Goal: Contribute content: Add original content to the website for others to see

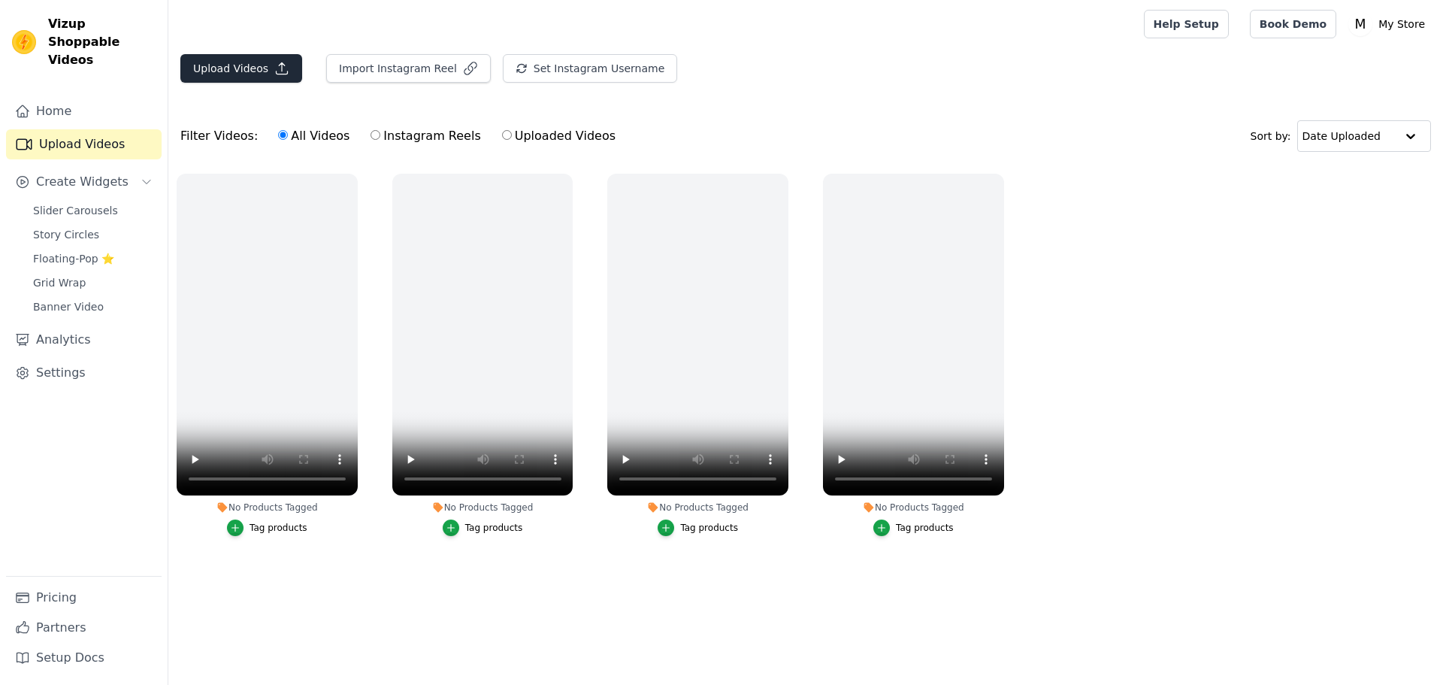
drag, startPoint x: 253, startPoint y: 46, endPoint x: 270, endPoint y: 56, distance: 19.9
click at [254, 45] on div at bounding box center [653, 24] width 946 height 48
click at [274, 65] on icon "button" at bounding box center [281, 68] width 15 height 15
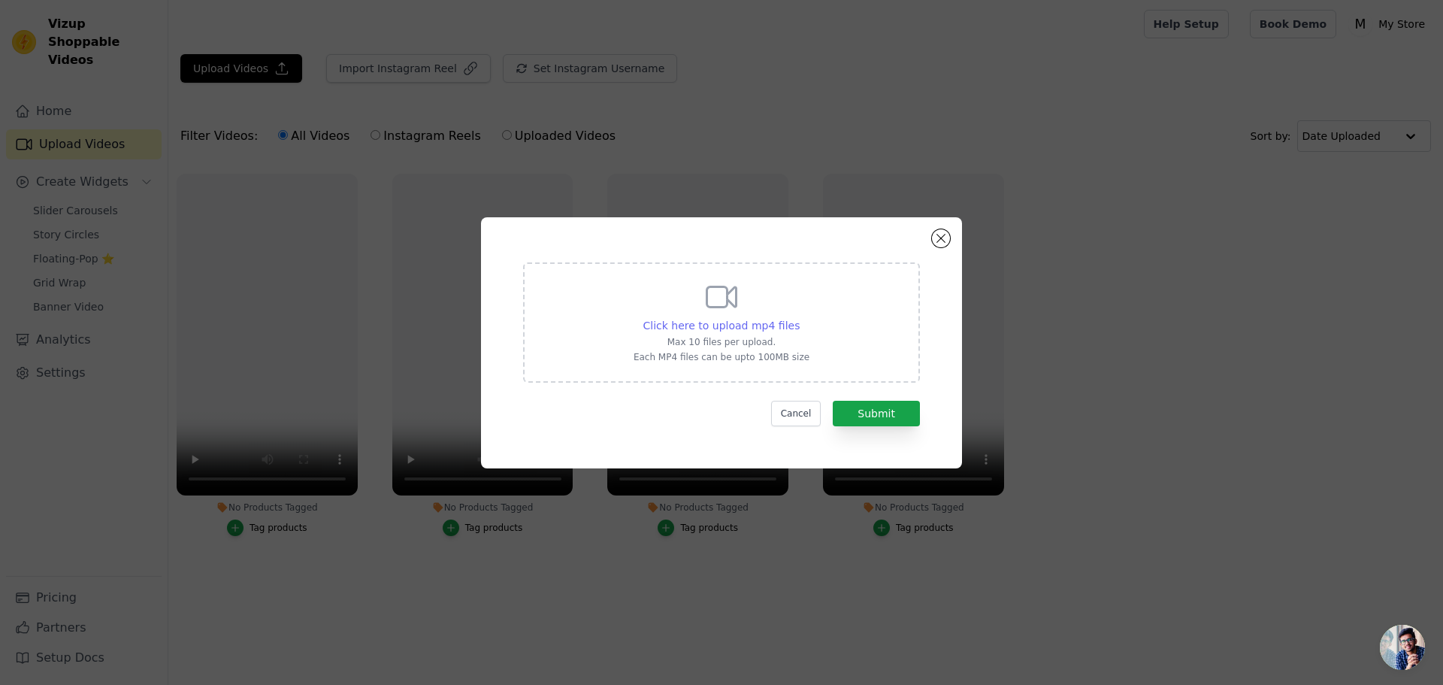
click at [687, 321] on span "Click here to upload mp4 files" at bounding box center [721, 325] width 157 height 12
click at [799, 318] on input "Click here to upload mp4 files Max 10 files per upload. Each MP4 files can be u…" at bounding box center [799, 317] width 1 height 1
type input "C:\fakepath\05 (1).mp4"
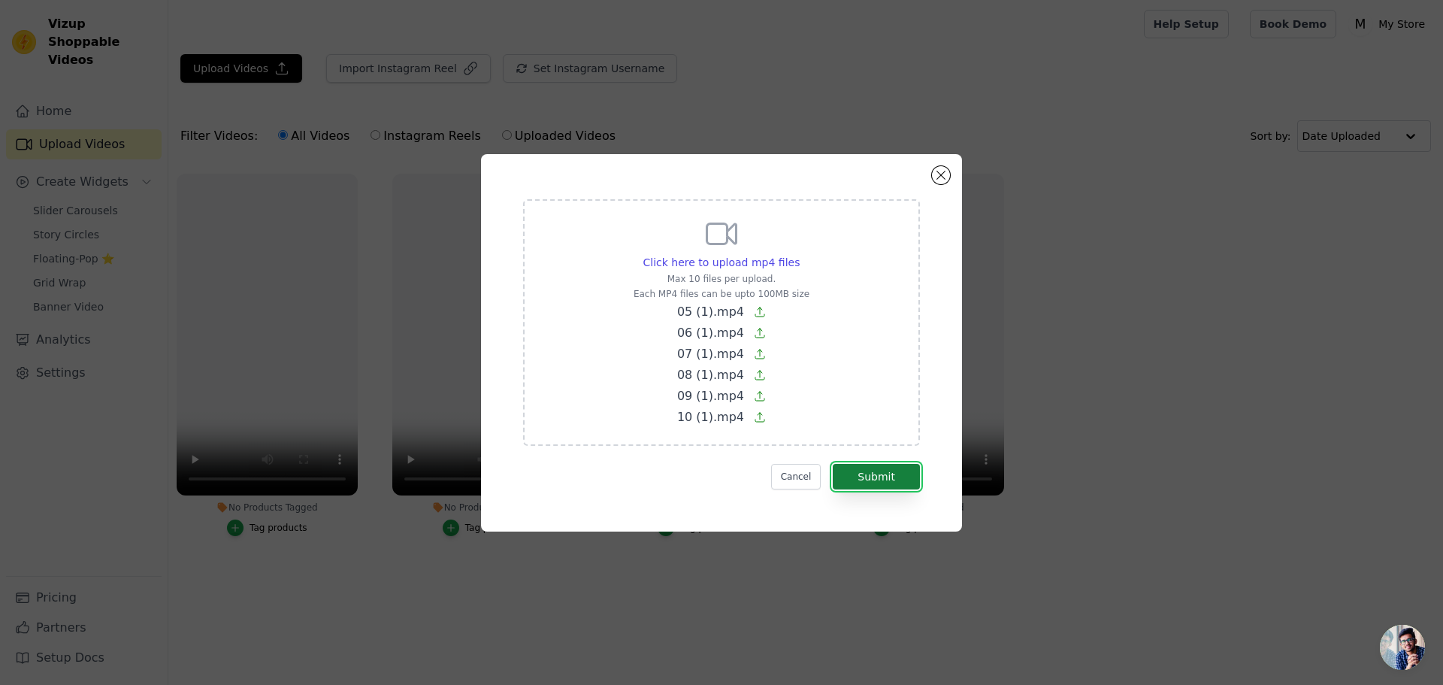
click at [873, 470] on button "Submit" at bounding box center [876, 477] width 87 height 26
click at [700, 421] on span "10 (1).mp4" at bounding box center [710, 417] width 67 height 14
click at [799, 255] on input "Click here to upload mp4 files Max 10 files per upload. Each MP4 files can be u…" at bounding box center [799, 254] width 1 height 1
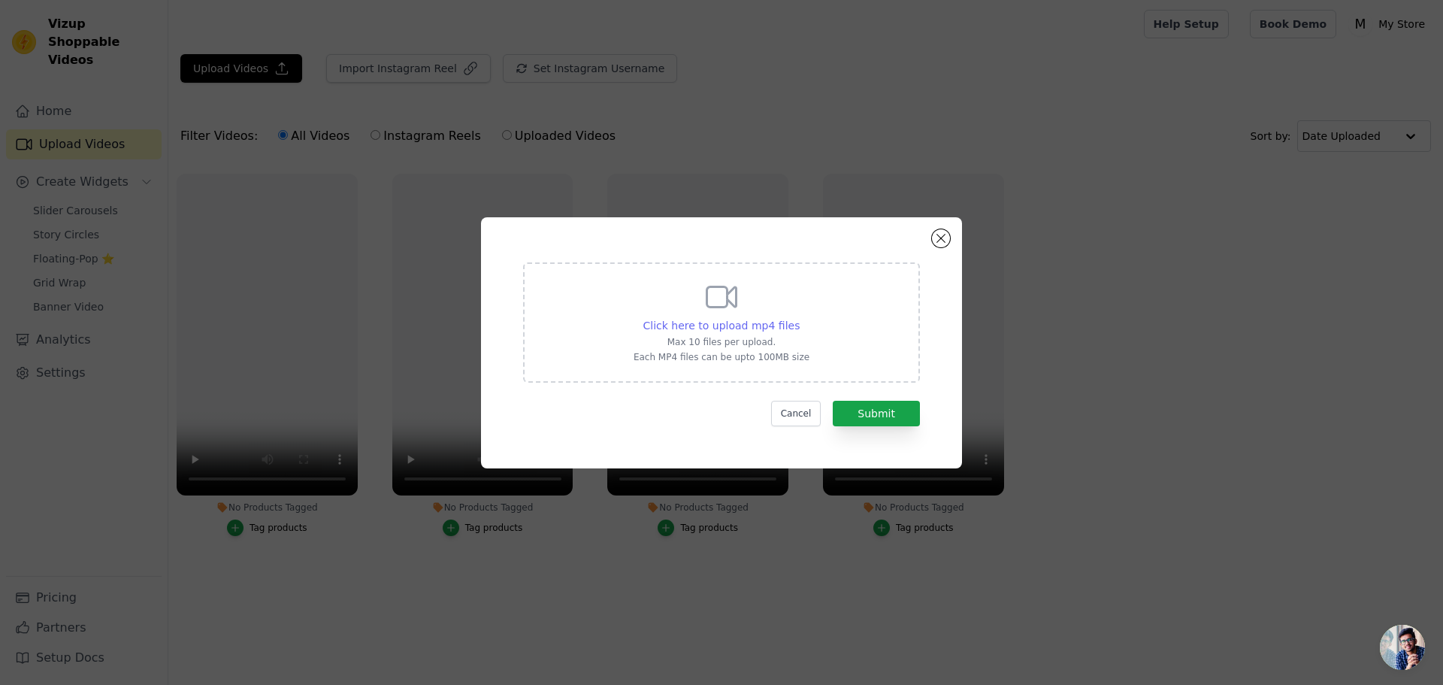
click at [721, 331] on span "Click here to upload mp4 files" at bounding box center [721, 325] width 157 height 12
click at [799, 318] on input "Click here to upload mp4 files Max 10 files per upload. Each MP4 files can be u…" at bounding box center [799, 317] width 1 height 1
type input "C:\fakepath\05 (1).mp4"
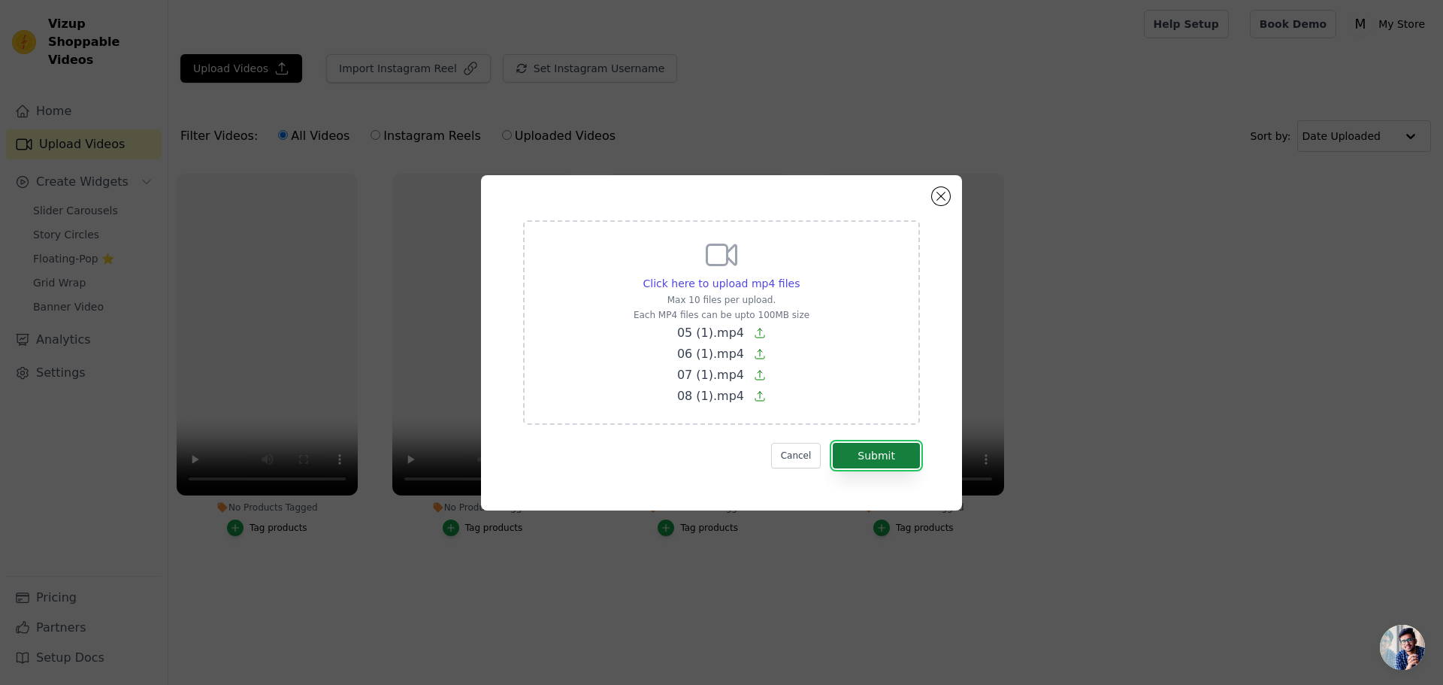
click at [865, 456] on button "Submit" at bounding box center [876, 456] width 87 height 26
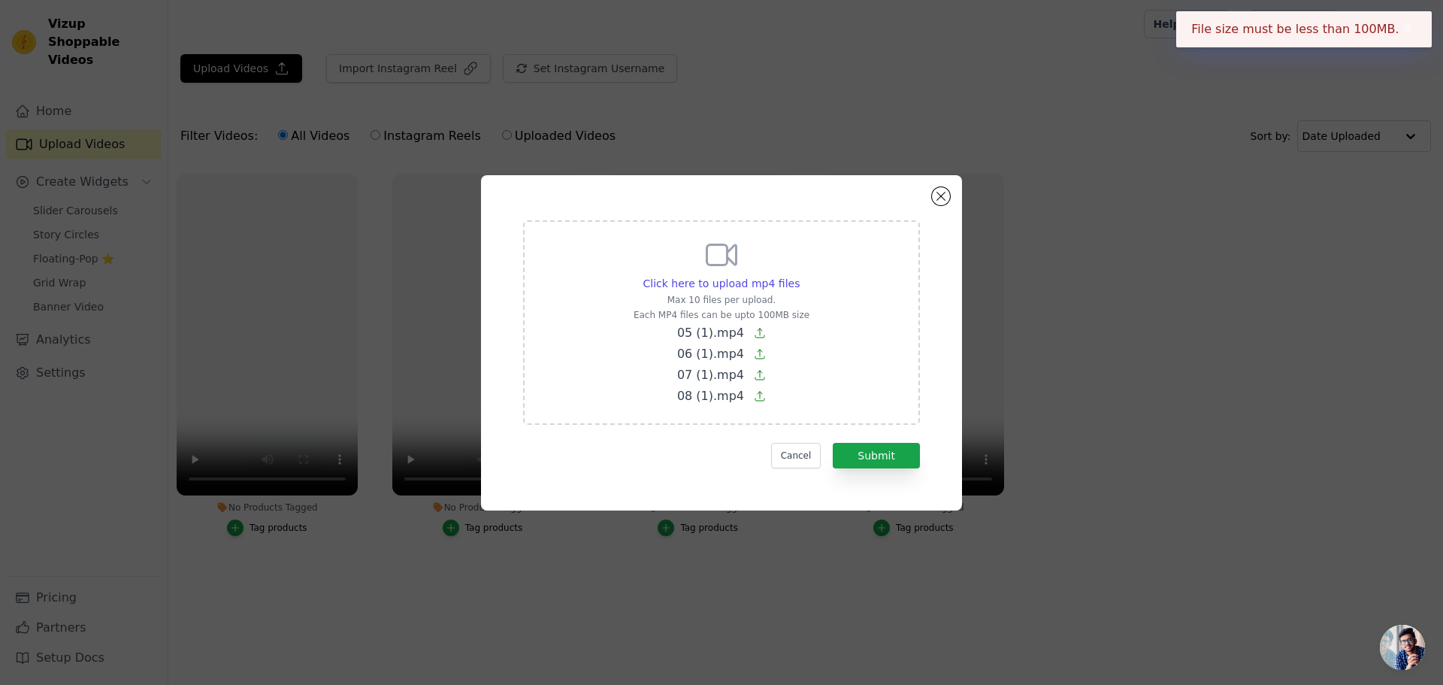
click at [730, 399] on span "08 (1).mp4" at bounding box center [710, 396] width 67 height 14
click at [799, 276] on input "Click here to upload mp4 files Max 10 files per upload. Each MP4 files can be u…" at bounding box center [799, 275] width 1 height 1
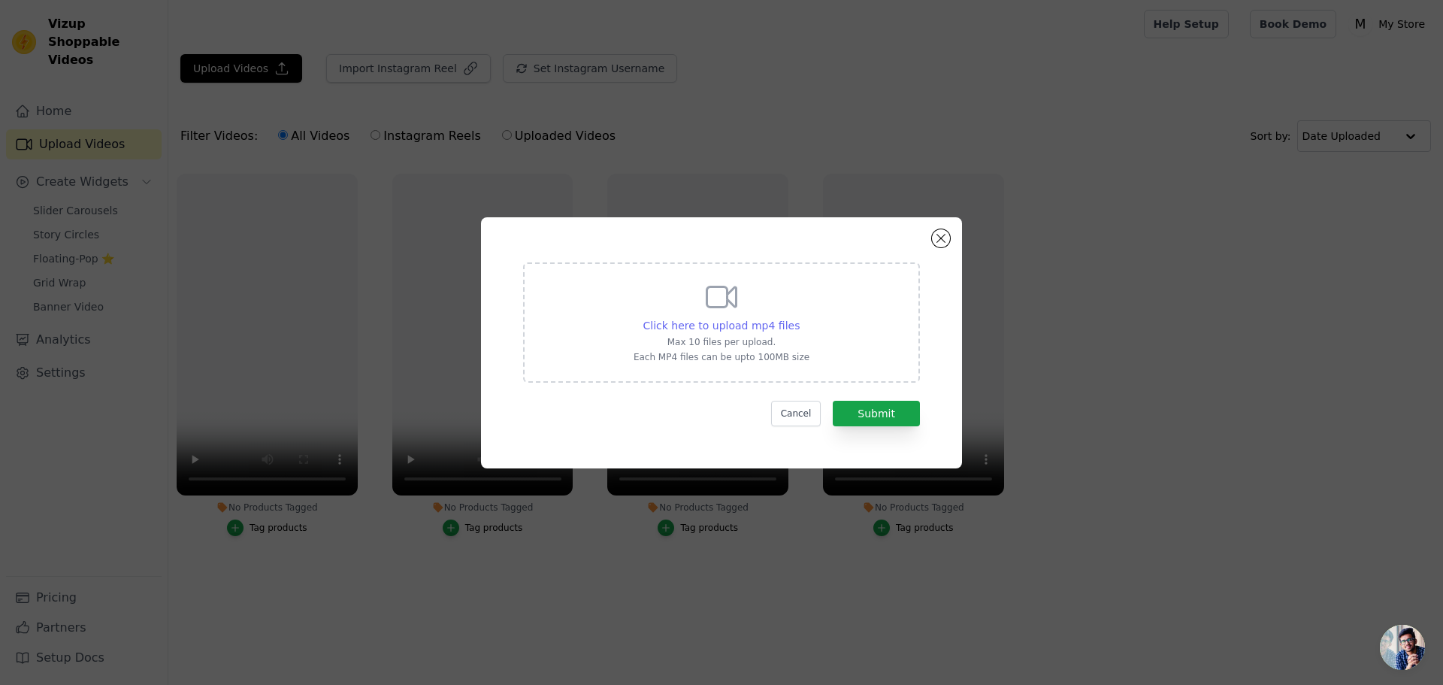
click at [703, 320] on span "Click here to upload mp4 files" at bounding box center [721, 325] width 157 height 12
click at [799, 318] on input "Click here to upload mp4 files Max 10 files per upload. Each MP4 files can be u…" at bounding box center [799, 317] width 1 height 1
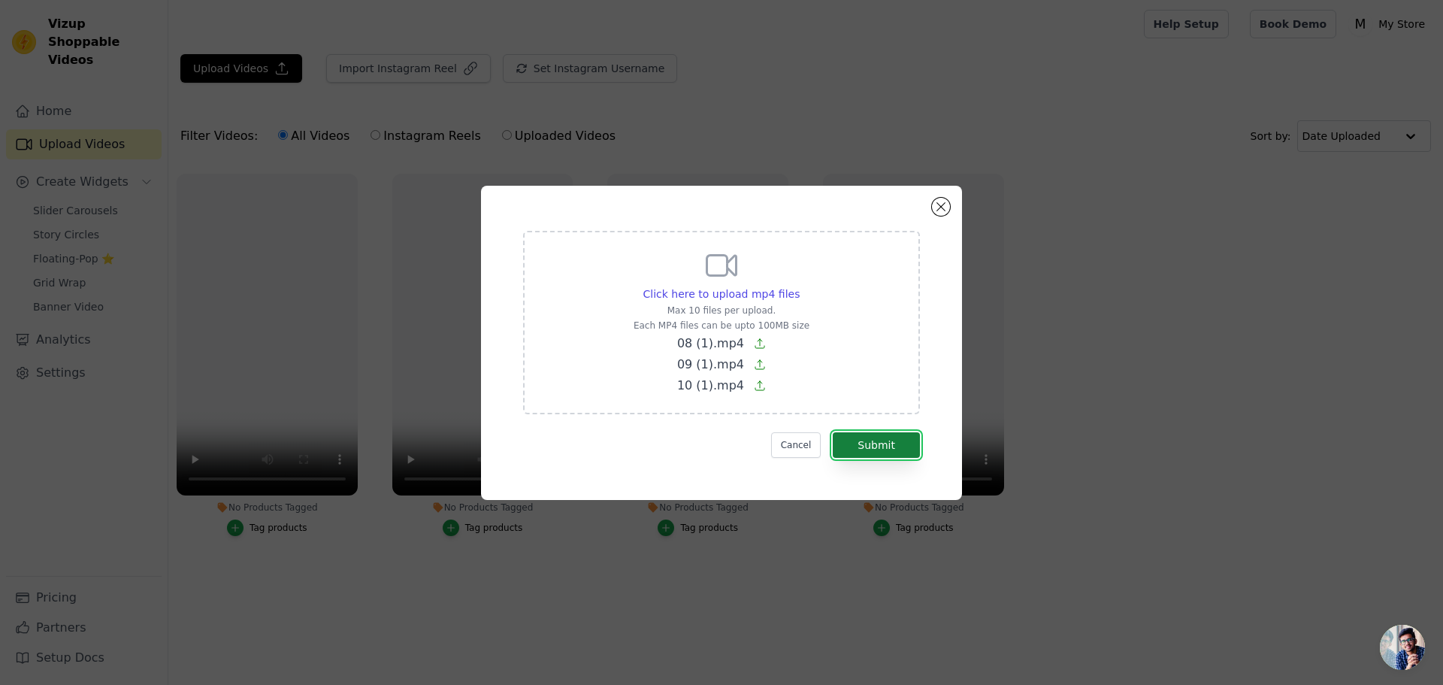
click at [876, 447] on button "Submit" at bounding box center [876, 445] width 87 height 26
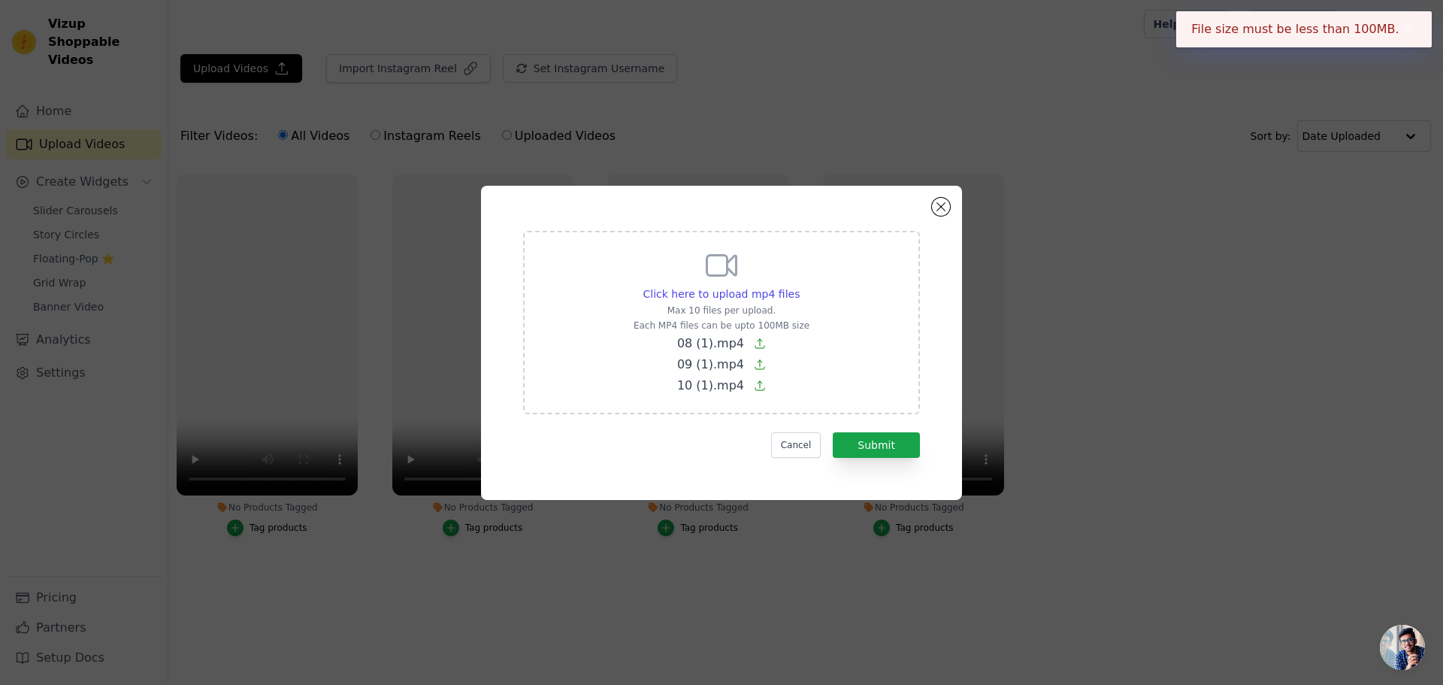
click at [789, 392] on p "10 (1).mp4" at bounding box center [722, 386] width 176 height 18
click at [799, 286] on input "Click here to upload mp4 files Max 10 files per upload. Each MP4 files can be u…" at bounding box center [799, 286] width 1 height 1
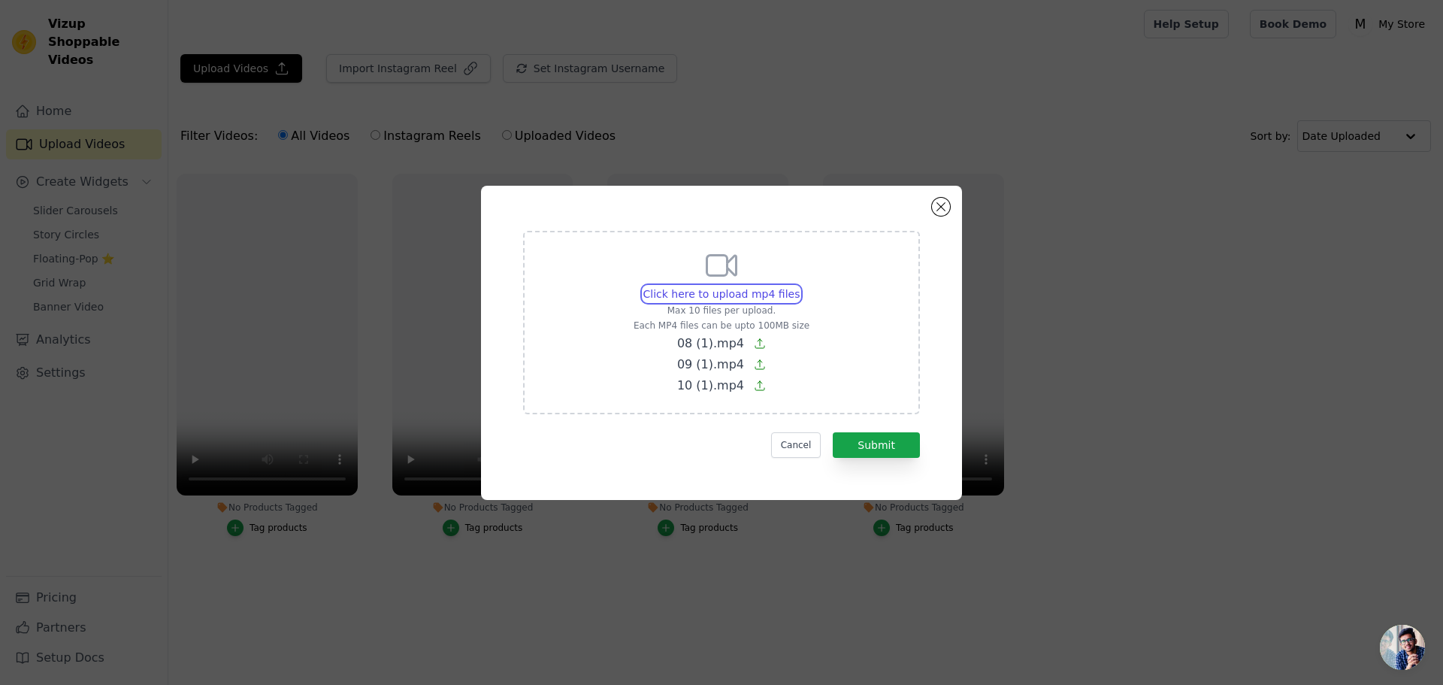
type input "C:\fakepath\09 (1).mp4"
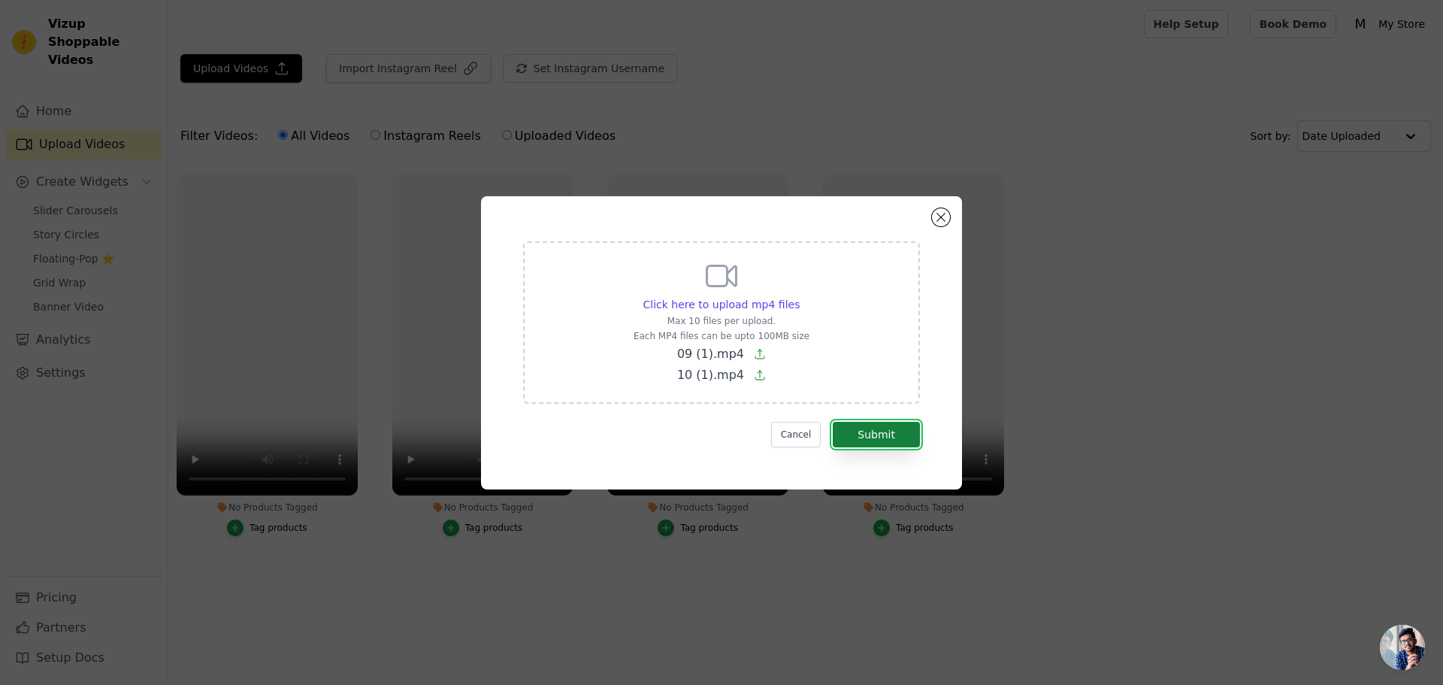
click at [849, 431] on button "Submit" at bounding box center [876, 435] width 87 height 26
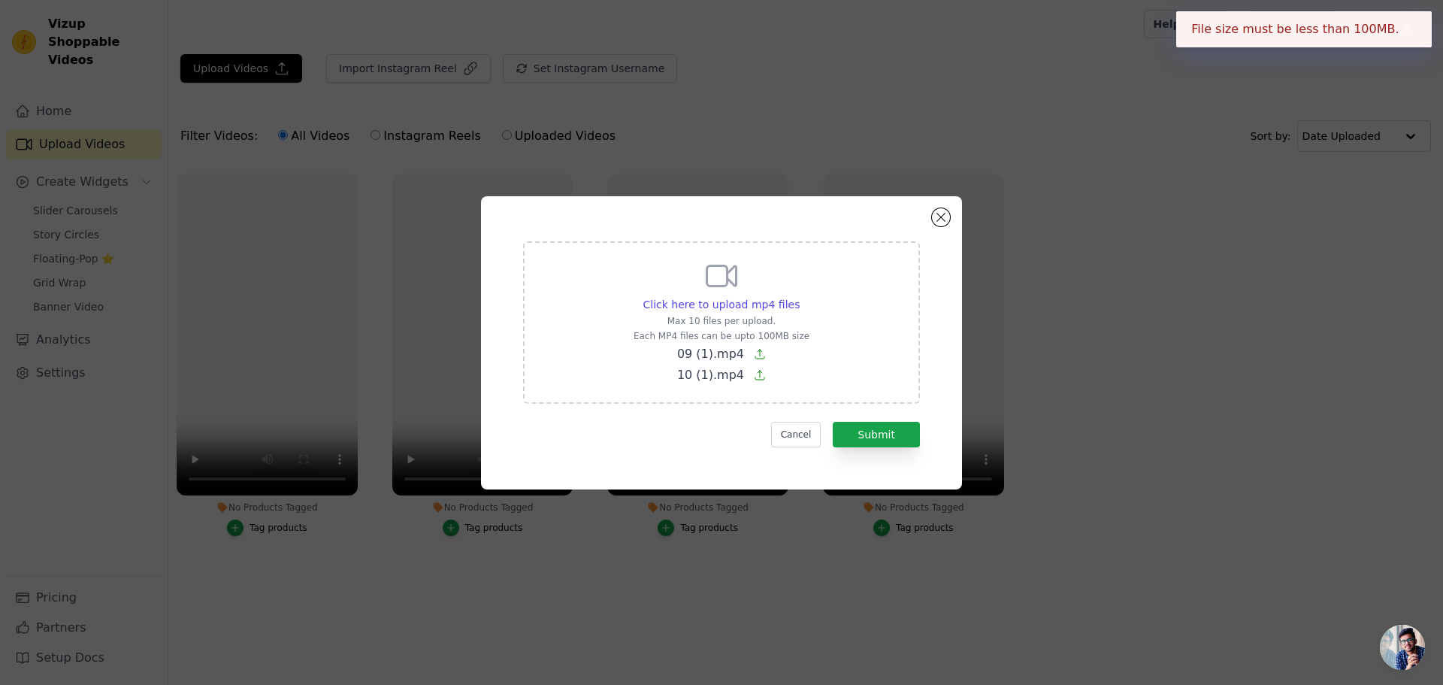
click at [1407, 30] on button "✖" at bounding box center [1407, 29] width 17 height 18
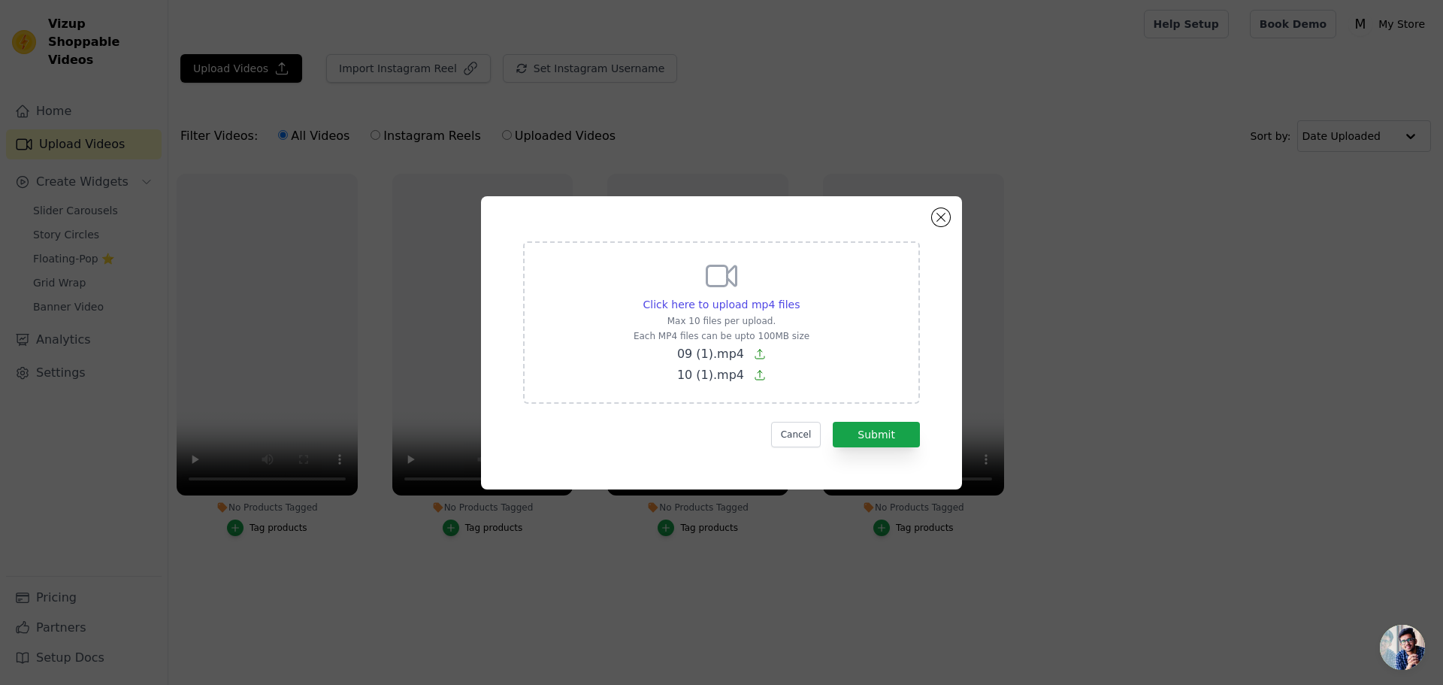
click at [743, 349] on p "09 (1).mp4" at bounding box center [722, 354] width 176 height 18
click at [799, 297] on input "Click here to upload mp4 files Max 10 files per upload. Each MP4 files can be u…" at bounding box center [799, 296] width 1 height 1
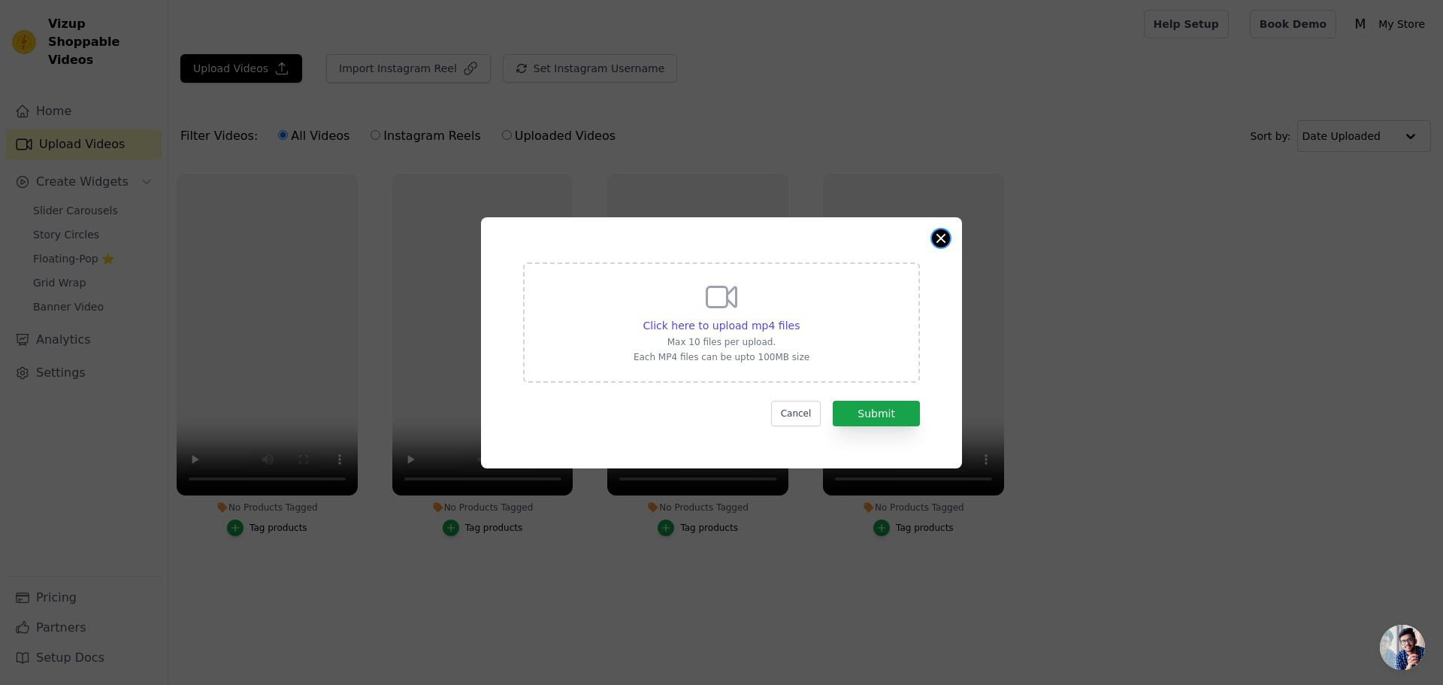
click at [944, 235] on button "Close modal" at bounding box center [941, 238] width 18 height 18
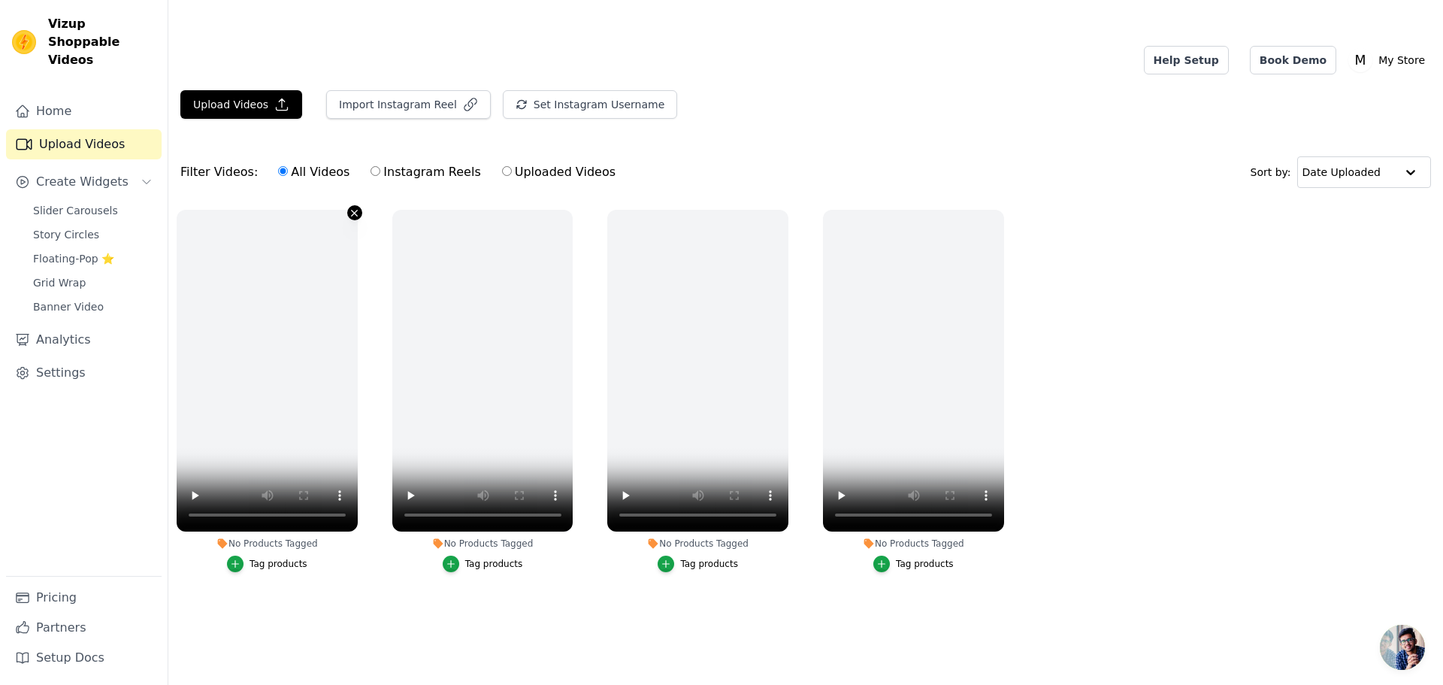
click at [356, 207] on icon "button" at bounding box center [354, 212] width 11 height 11
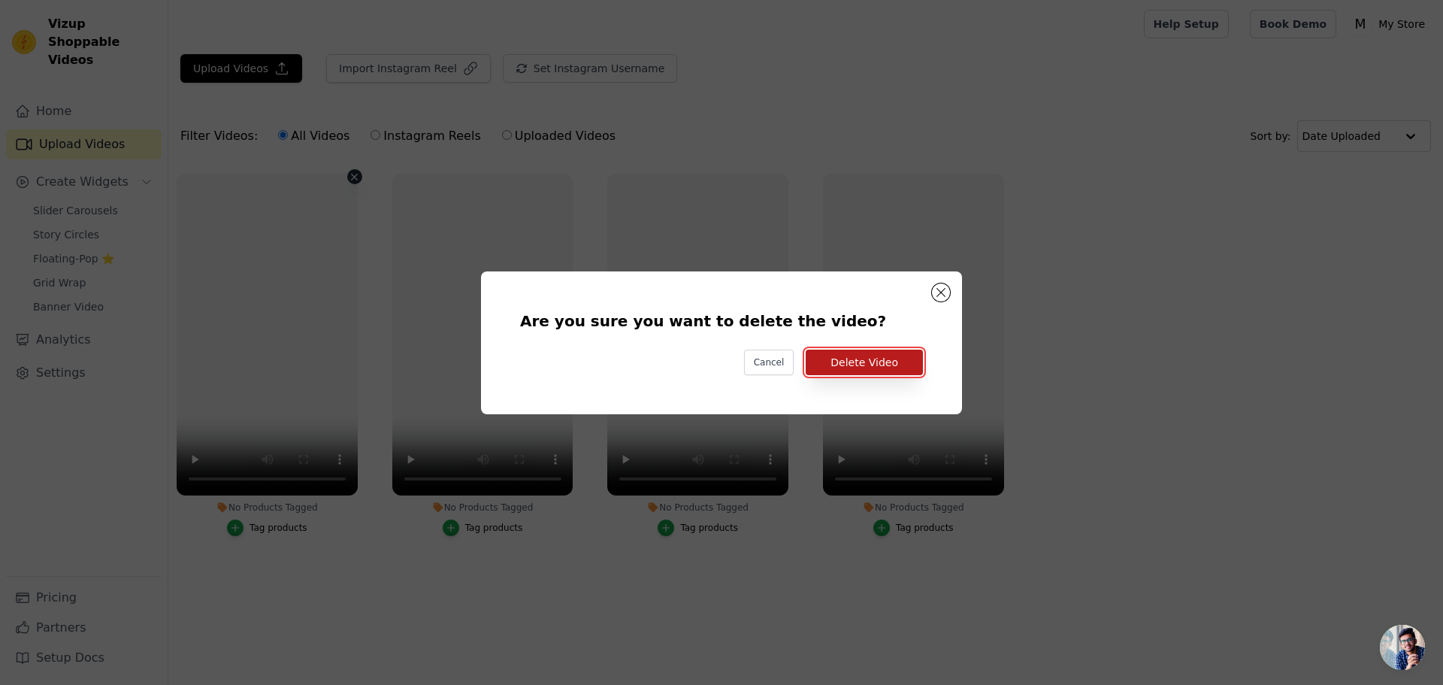
click at [861, 366] on button "Delete Video" at bounding box center [864, 362] width 117 height 26
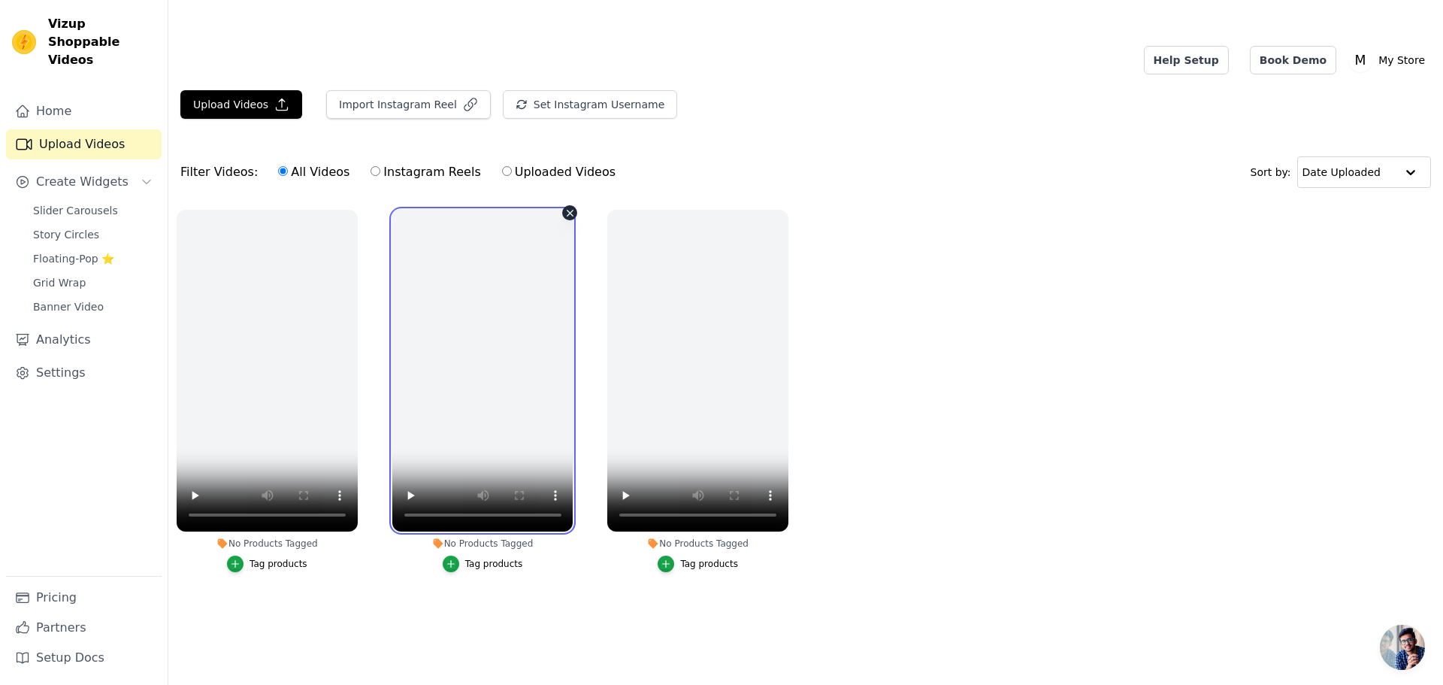
click at [448, 399] on video at bounding box center [482, 371] width 181 height 322
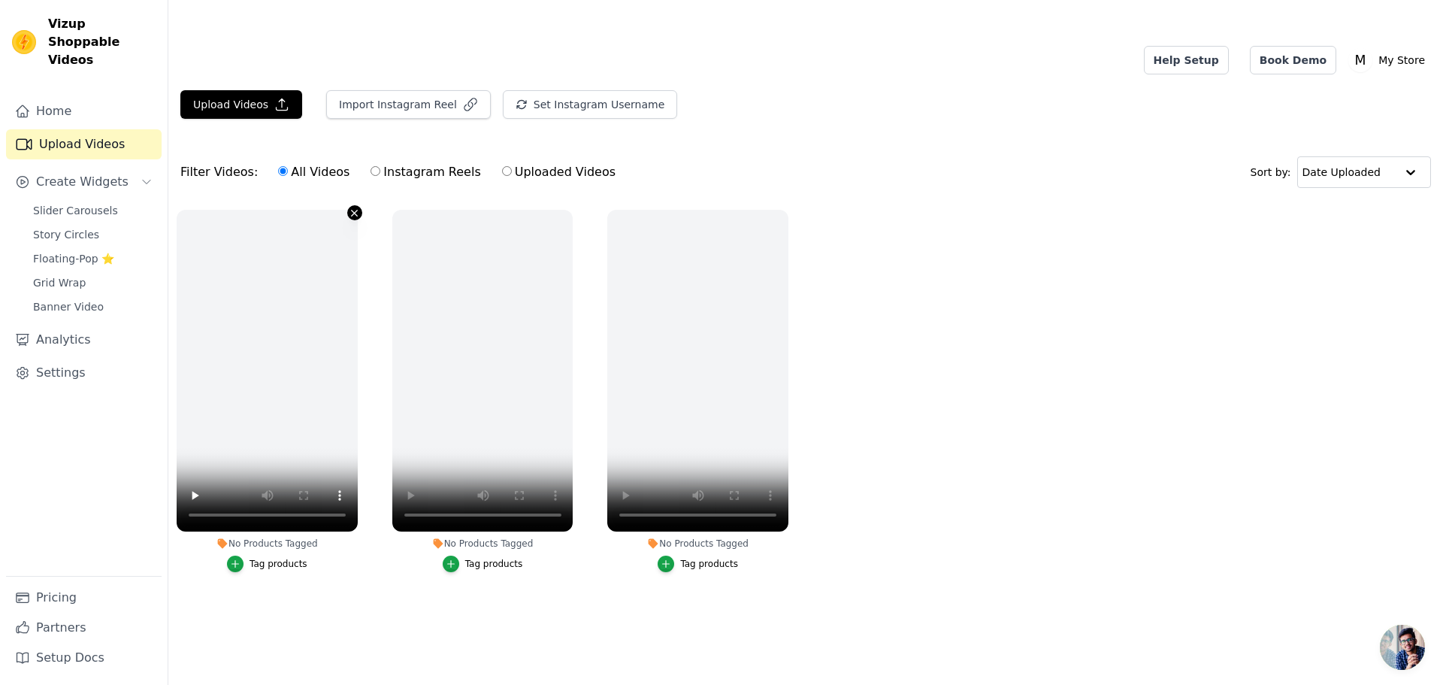
click at [353, 207] on icon "button" at bounding box center [354, 212] width 11 height 11
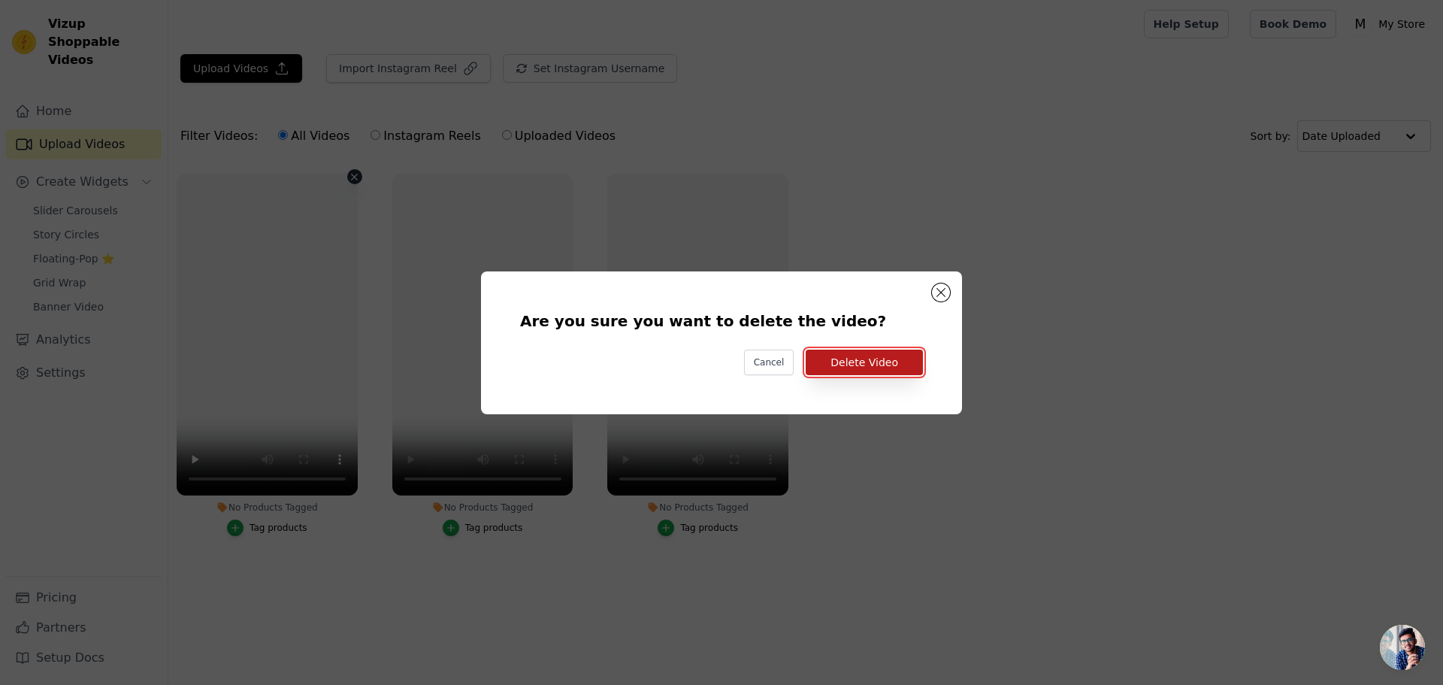
click at [838, 373] on button "Delete Video" at bounding box center [864, 362] width 117 height 26
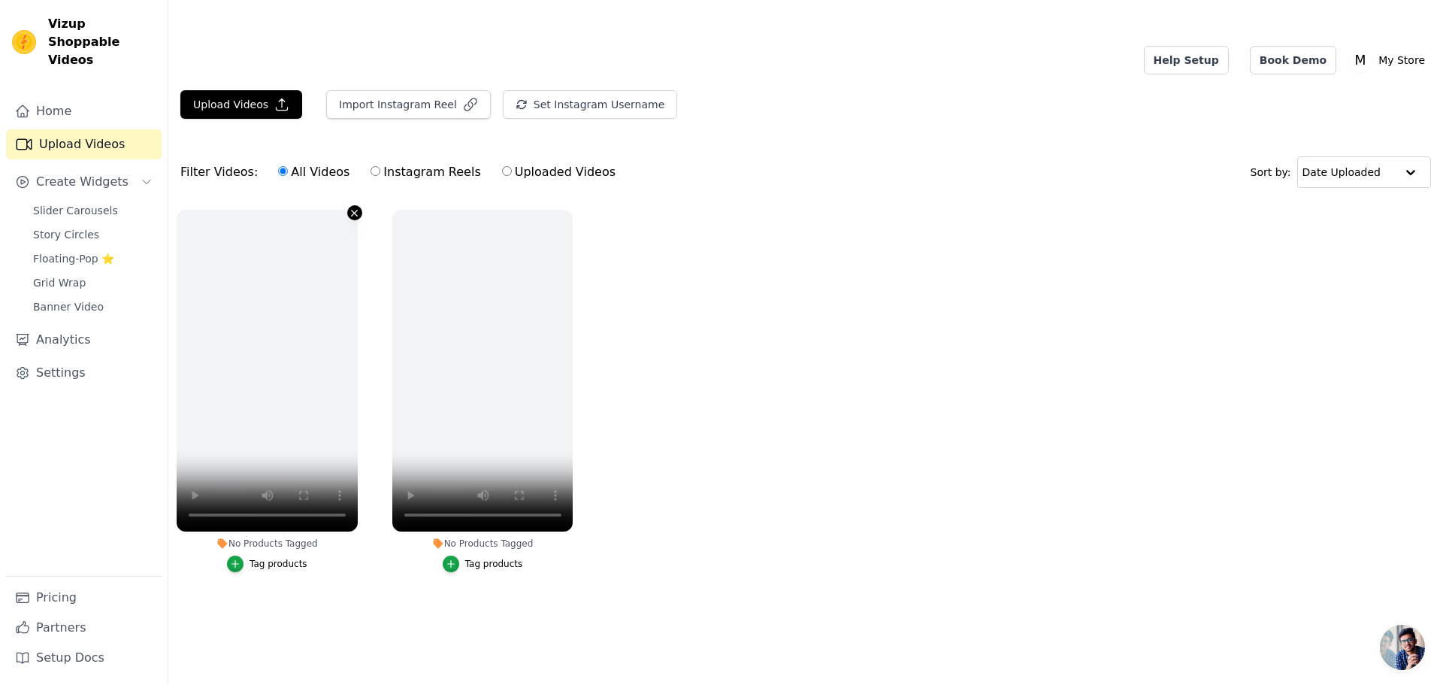
click at [355, 207] on icon "button" at bounding box center [354, 212] width 11 height 11
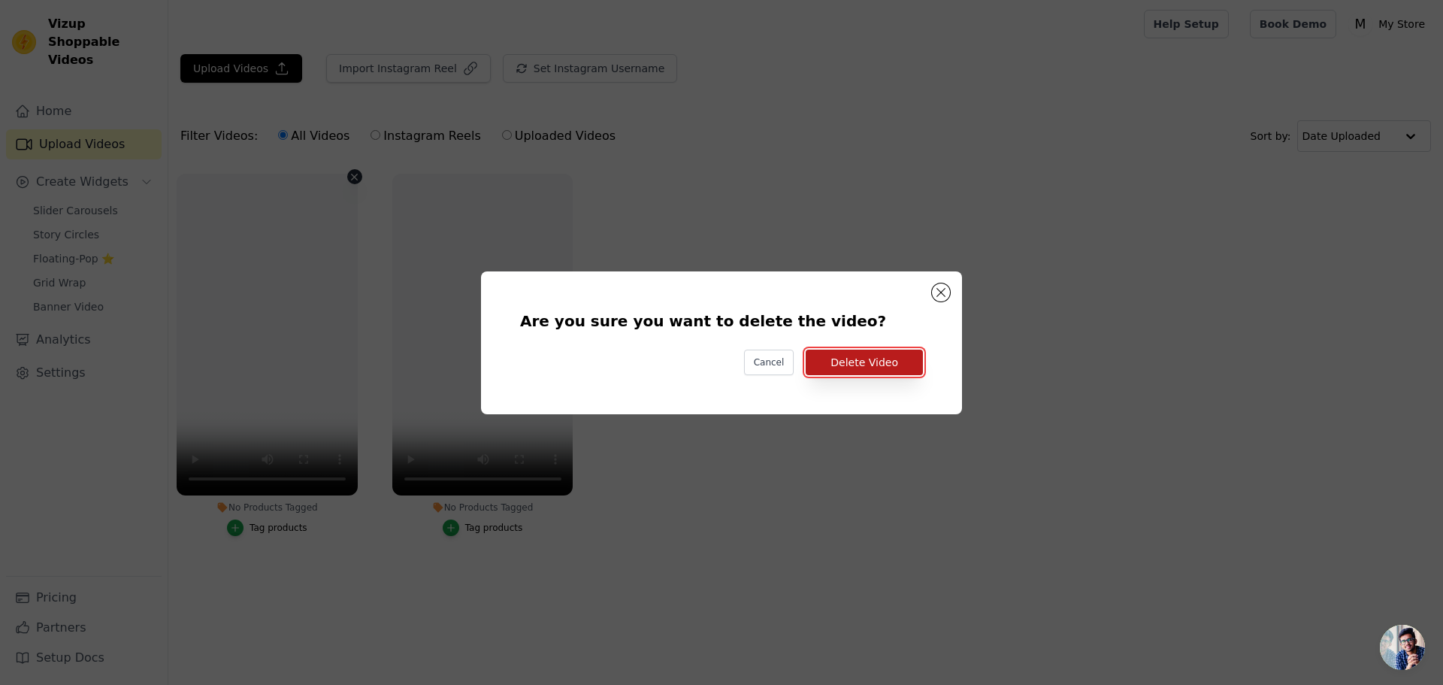
click at [812, 365] on button "Delete Video" at bounding box center [864, 362] width 117 height 26
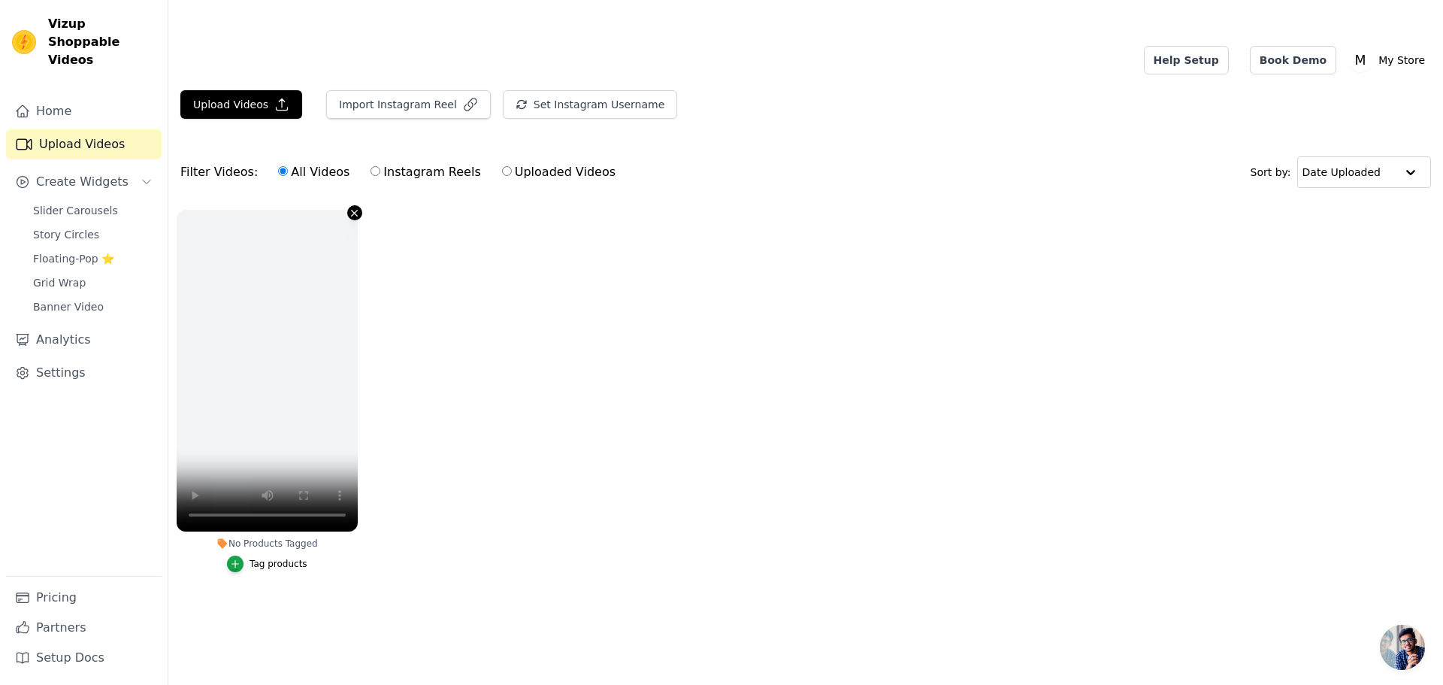
click at [351, 207] on icon "button" at bounding box center [354, 212] width 11 height 11
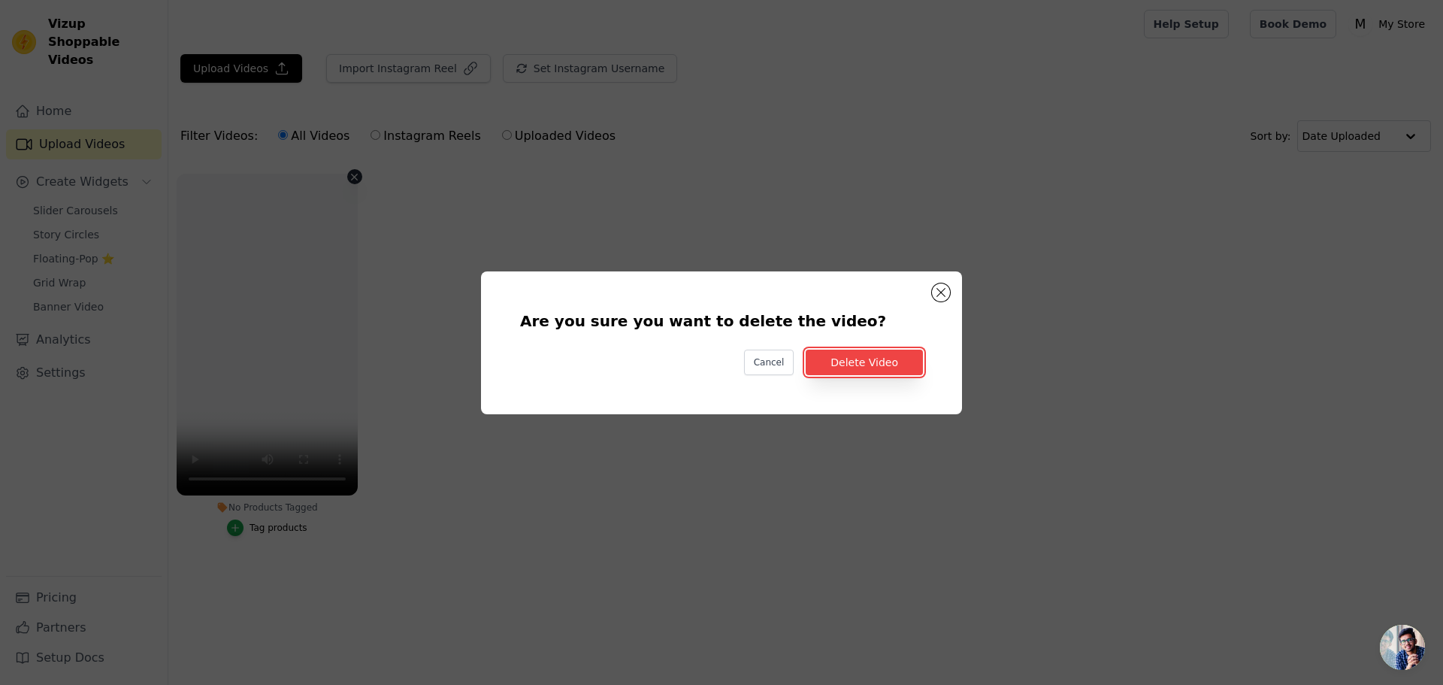
drag, startPoint x: 848, startPoint y: 367, endPoint x: 846, endPoint y: 383, distance: 15.9
click at [849, 368] on button "Delete Video" at bounding box center [864, 362] width 117 height 26
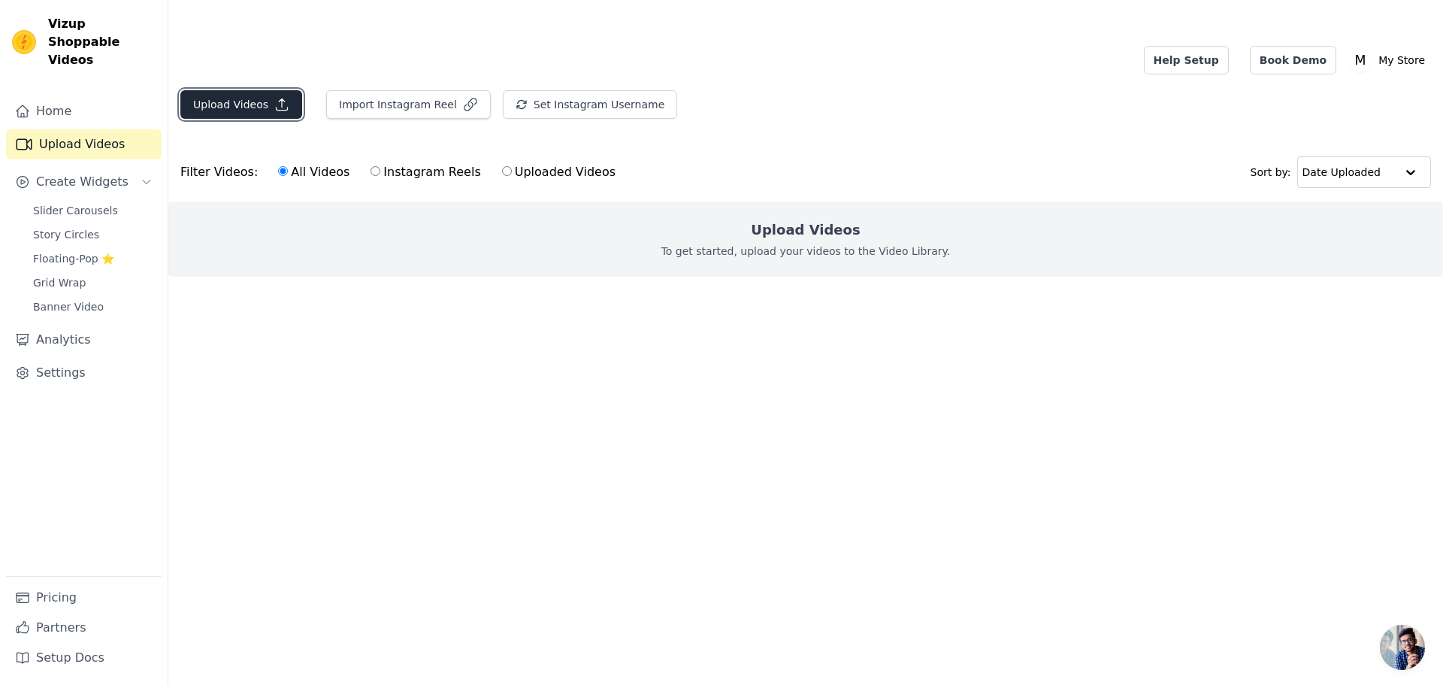
click at [235, 90] on button "Upload Videos" at bounding box center [241, 104] width 122 height 29
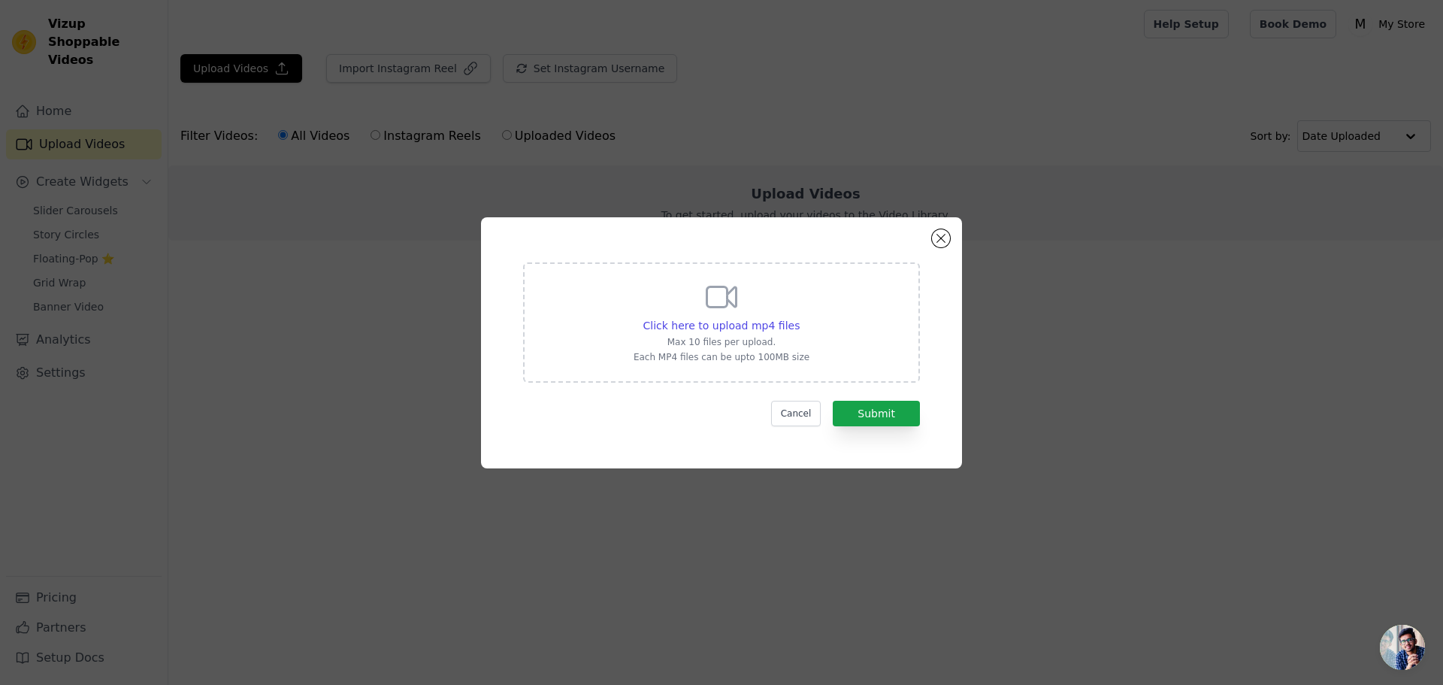
click at [794, 340] on p "Max 10 files per upload." at bounding box center [722, 342] width 176 height 12
click at [799, 318] on input "Click here to upload mp4 files Max 10 files per upload. Each MP4 files can be u…" at bounding box center [799, 317] width 1 height 1
type input "C:\fakepath\02 (1)-2.m4v"
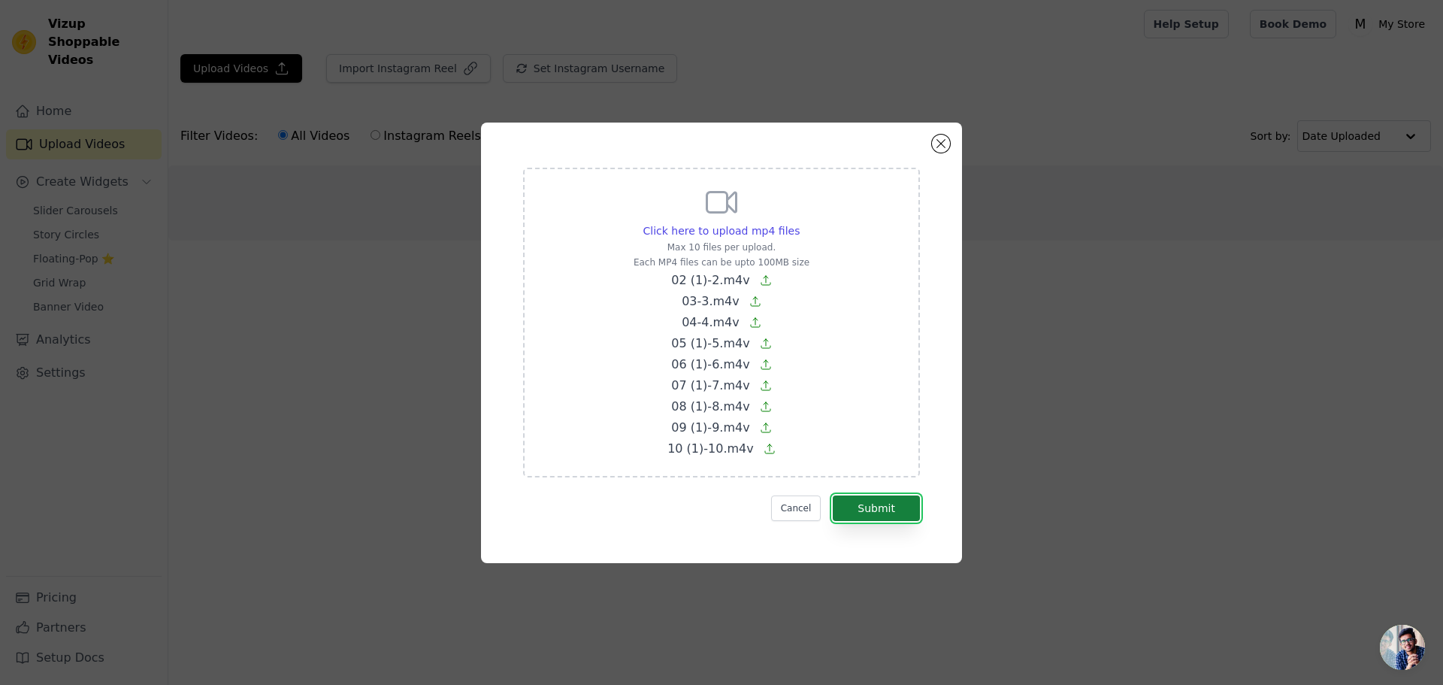
click at [861, 499] on button "Submit" at bounding box center [876, 508] width 87 height 26
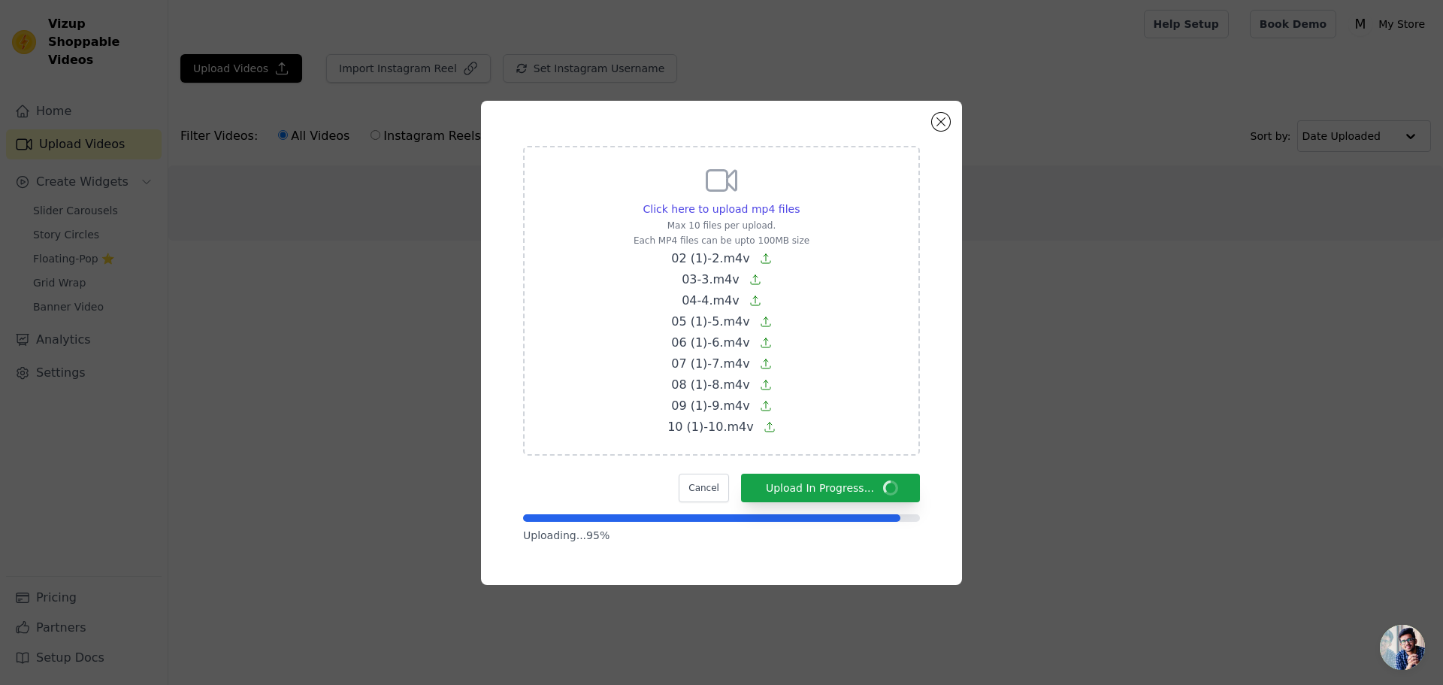
drag, startPoint x: 599, startPoint y: 113, endPoint x: 522, endPoint y: 152, distance: 85.7
click at [522, 152] on div "Click here to upload mp4 files Max 10 files per upload. Each MP4 files can be u…" at bounding box center [721, 343] width 427 height 430
click at [937, 122] on button "Close modal" at bounding box center [941, 122] width 18 height 18
